Goal: Information Seeking & Learning: Learn about a topic

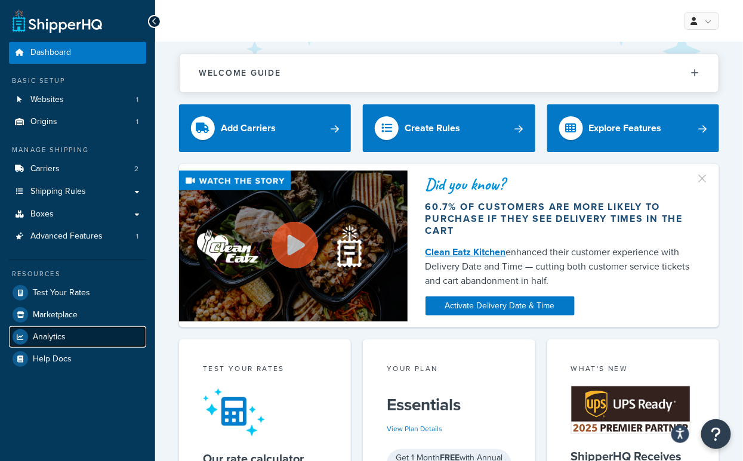
click at [73, 333] on link "Analytics" at bounding box center [77, 336] width 137 height 21
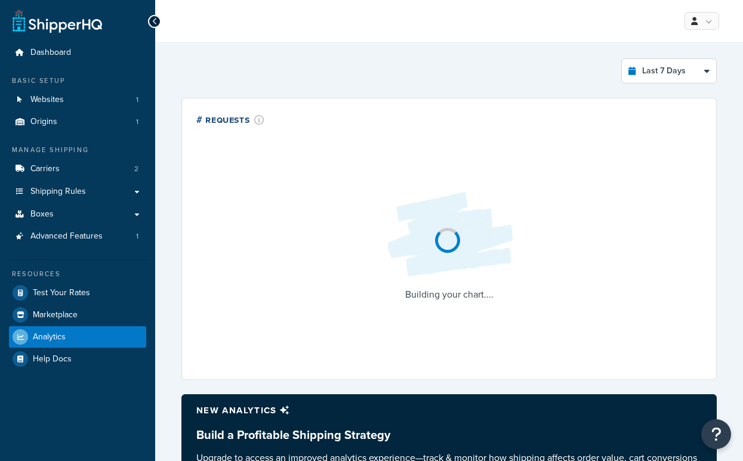
select select "last_7_days"
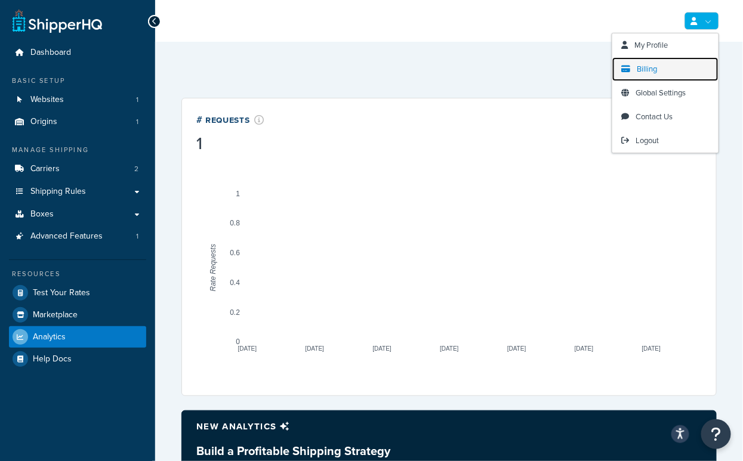
click at [635, 70] on link "Billing" at bounding box center [665, 69] width 106 height 24
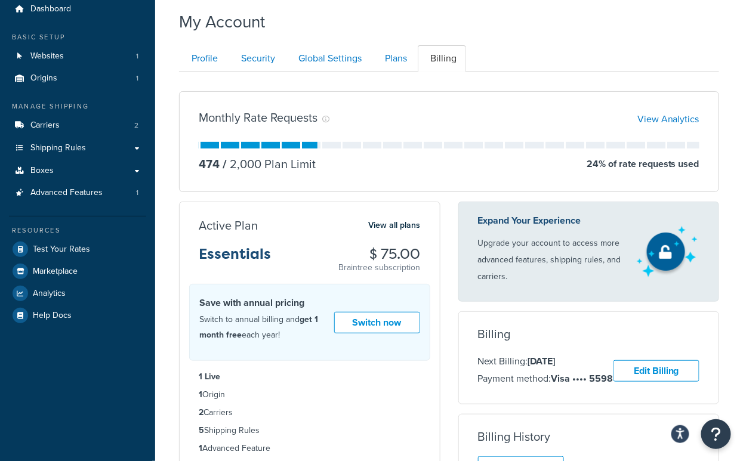
scroll to position [42, 0]
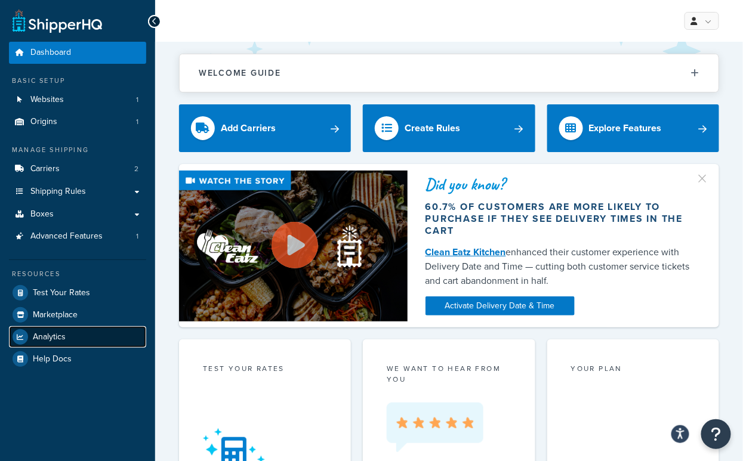
click at [91, 341] on link "Analytics" at bounding box center [77, 336] width 137 height 21
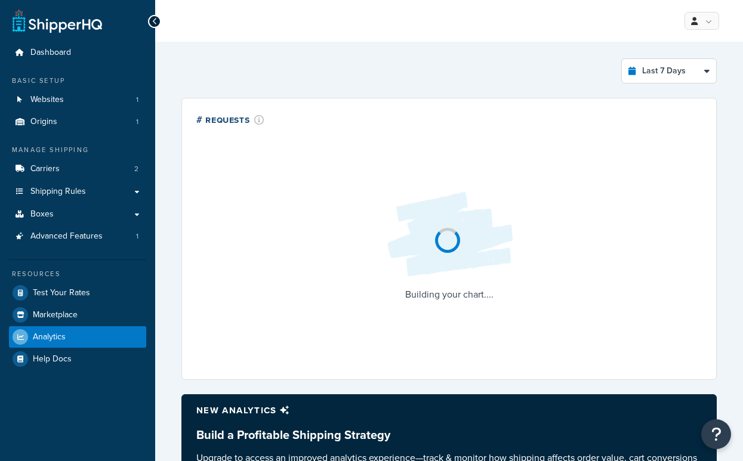
select select "last_7_days"
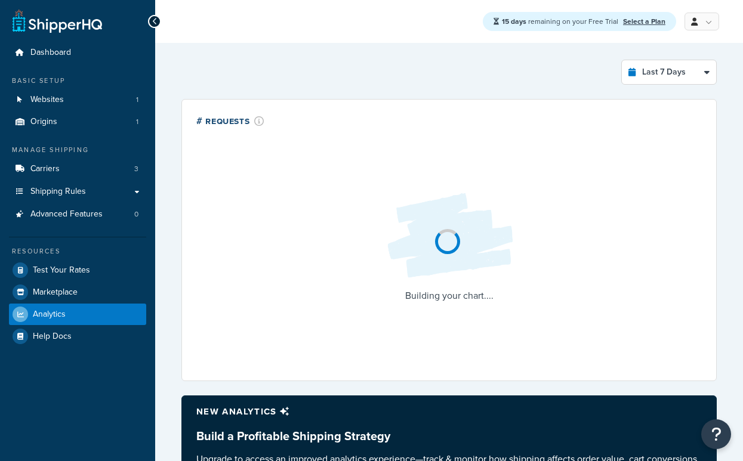
select select "last_7_days"
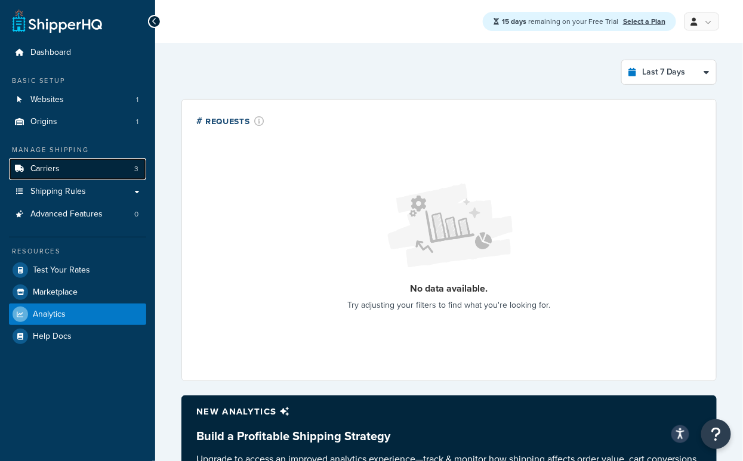
click at [67, 172] on link "Carriers 3" at bounding box center [77, 169] width 137 height 22
